Goal: Register for event/course

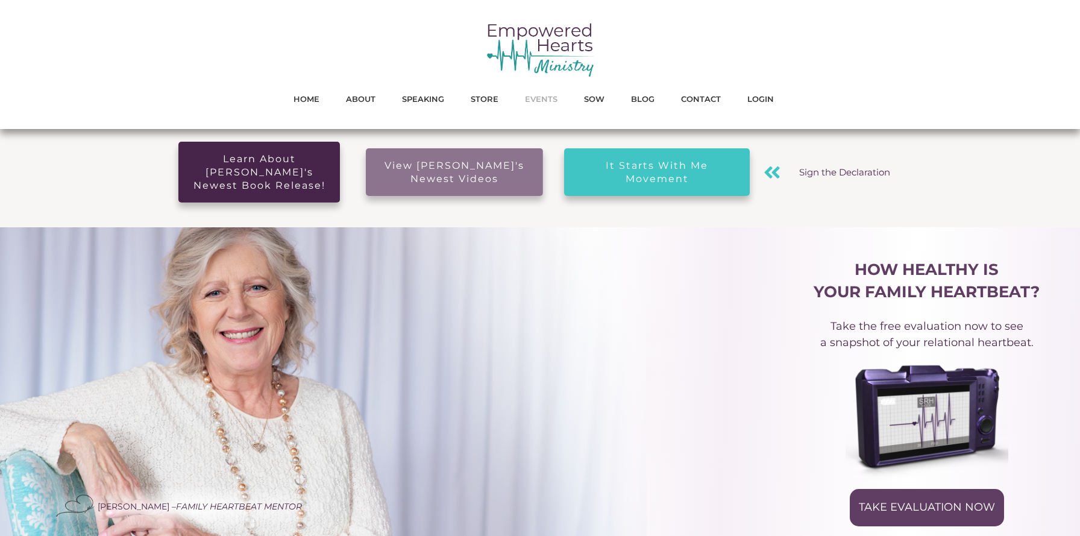
click at [544, 96] on span "EVENTS" at bounding box center [541, 99] width 33 height 16
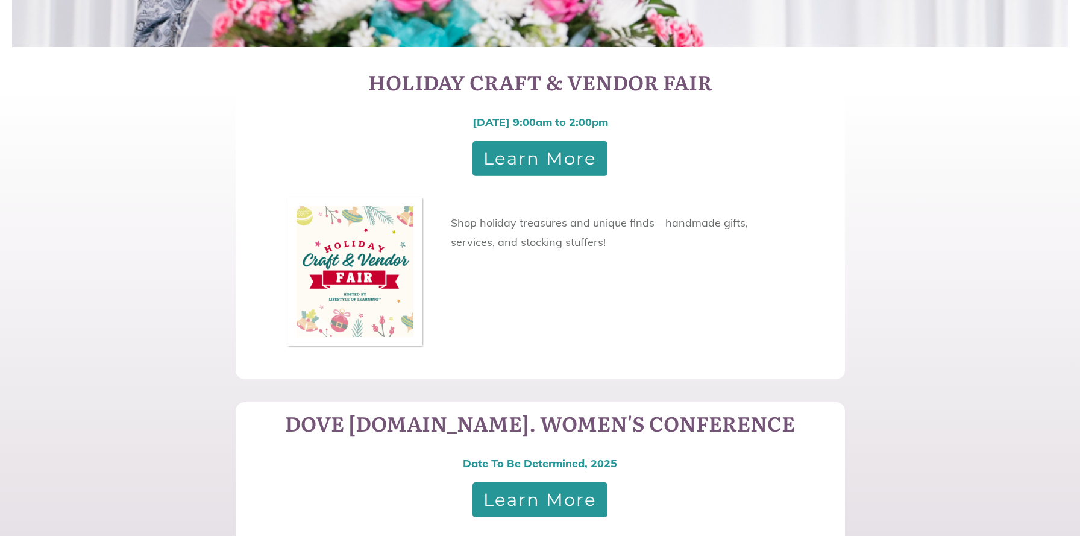
scroll to position [505, 0]
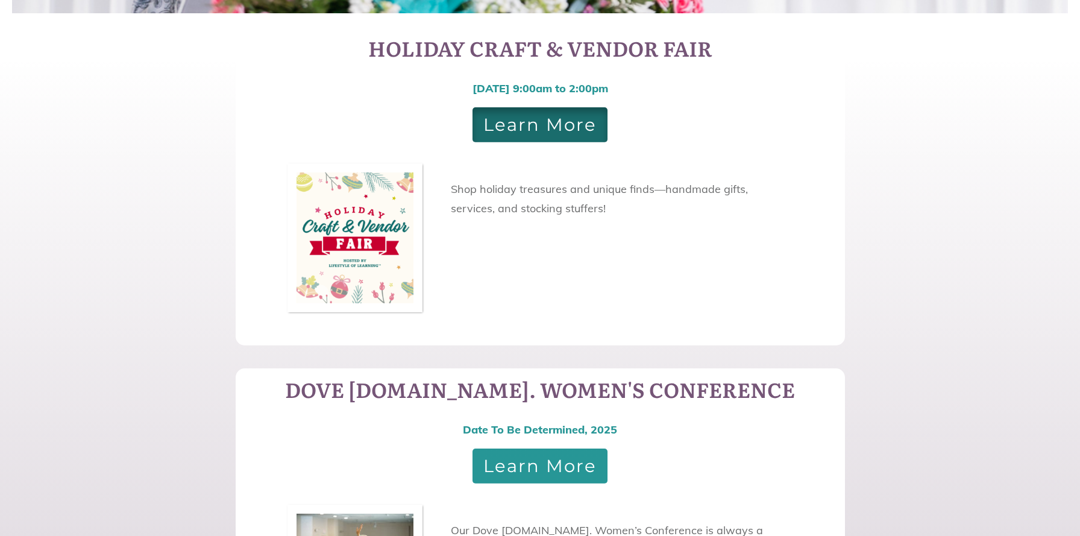
click at [546, 131] on span "Learn More" at bounding box center [539, 127] width 113 height 13
